Goal: Information Seeking & Learning: Understand process/instructions

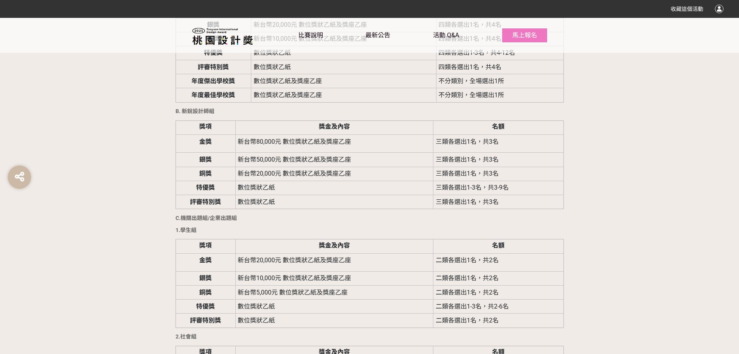
scroll to position [1204, 0]
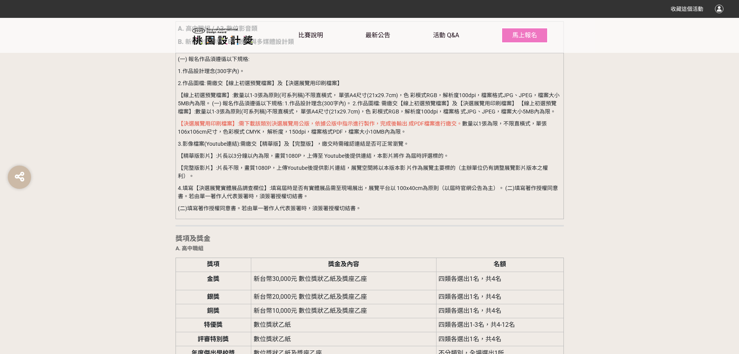
drag, startPoint x: 184, startPoint y: 127, endPoint x: 416, endPoint y: 131, distance: 232.3
click at [416, 131] on p "【決選展覽用印刷檔案】:需下載該類別決選展覽用公版，依據公版中指示進行製作，完成後輸出 成PDF檔案進行繳交。 數量以1張為限，不限直橫式，單張106x106…" at bounding box center [369, 128] width 383 height 16
click at [416, 134] on p "【決選展覽用印刷檔案】:需下載該類別決選展覽用公版，依據公版中指示進行製作，完成後輸出 成PDF檔案進行繳交。 數量以1張為限，不限直橫式，單張106x106…" at bounding box center [369, 128] width 383 height 16
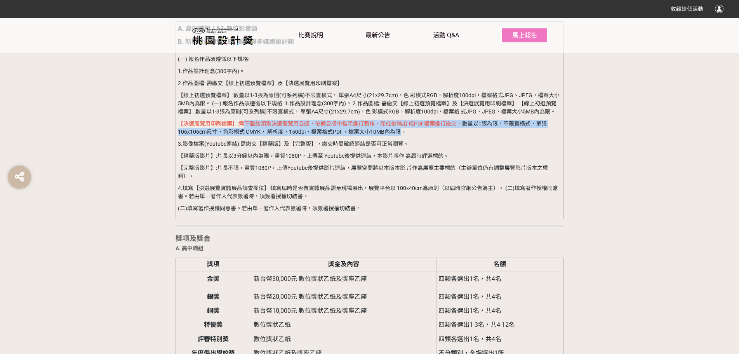
drag, startPoint x: 241, startPoint y: 122, endPoint x: 400, endPoint y: 133, distance: 158.8
click at [400, 133] on p "【決選展覽用印刷檔案】:需下載該類別決選展覽用公版，依據公版中指示進行製作，完成後輸出 成PDF檔案進行繳交。 數量以1張為限，不限直橫式，單張106x106…" at bounding box center [369, 128] width 383 height 16
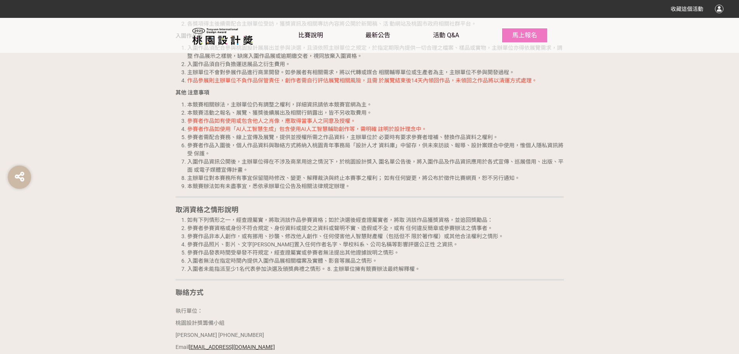
scroll to position [2020, 0]
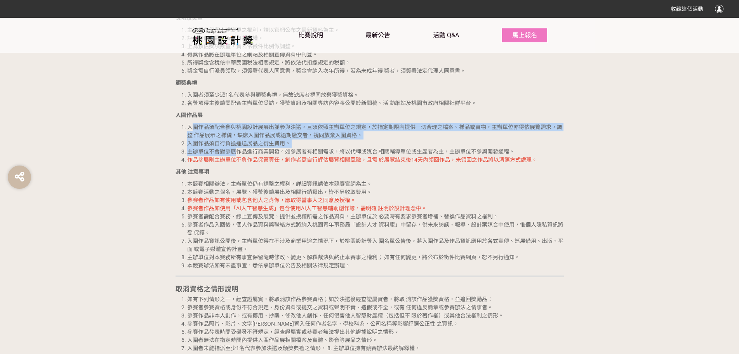
drag, startPoint x: 191, startPoint y: 130, endPoint x: 238, endPoint y: 148, distance: 50.2
click at [238, 148] on ol "入圍作品須配合參與桃園設計展展出並參與決選，且須依照主辦單位之規定，於指定期限內提供一切合理之檔案、樣品或實物，主辦單位亦得依展覽需求，調整 作品展示之樣貌，…" at bounding box center [370, 143] width 388 height 41
click at [265, 147] on li "入圍作品須自行負擔運送展品之衍生費用。" at bounding box center [375, 143] width 377 height 8
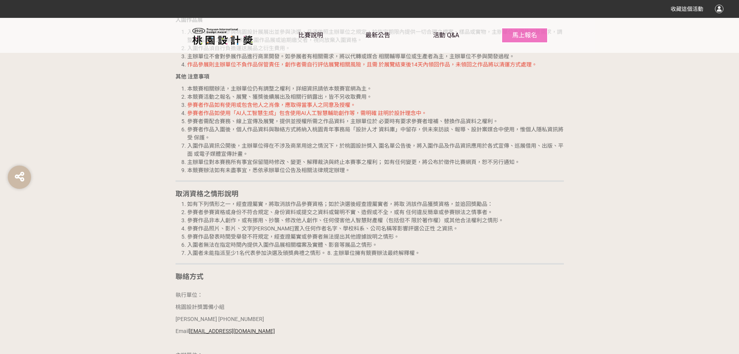
scroll to position [2098, 0]
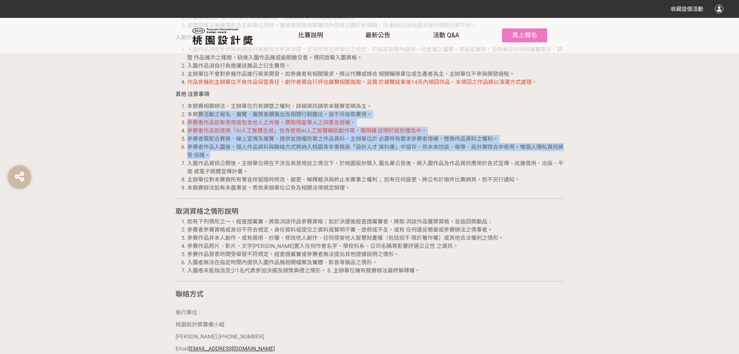
drag, startPoint x: 197, startPoint y: 114, endPoint x: 307, endPoint y: 152, distance: 116.6
click at [307, 152] on ol "本競賽相關辦法，主辦單位仍有調整之權利，詳細資訊請依本競賽官網為主。 本競賽活動之報名、展覽、獲獎後續展出及相關行銷露出，皆不另收取費用。 參賽者作品如有使用…" at bounding box center [370, 147] width 388 height 90
click at [307, 152] on li "參賽者作品入圍後，個人作品資料與聯絡方式將納入桃園青年事務局「設計人才 資料庫」中留存，供未來訪談、報導、設計案媒合中使用，惟個人隱私資訊將受 保護。" at bounding box center [375, 151] width 377 height 16
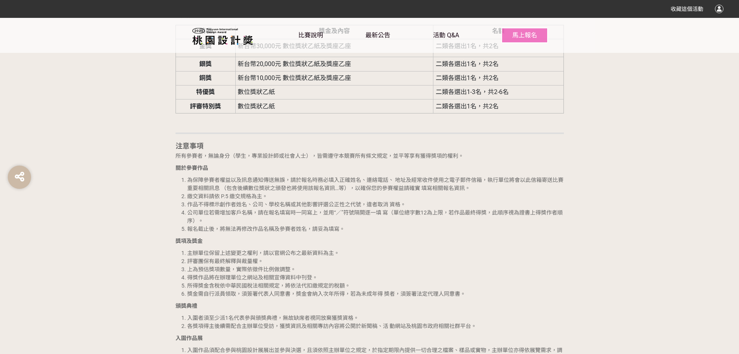
scroll to position [1787, 0]
